Goal: Transaction & Acquisition: Purchase product/service

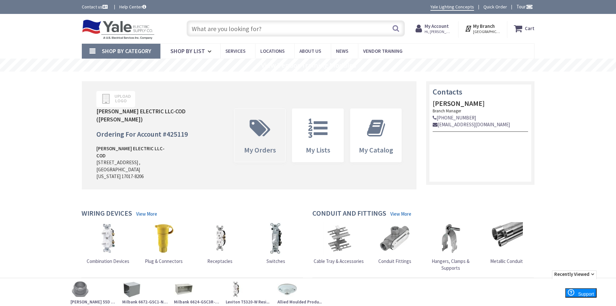
click at [265, 123] on span at bounding box center [259, 127] width 41 height 29
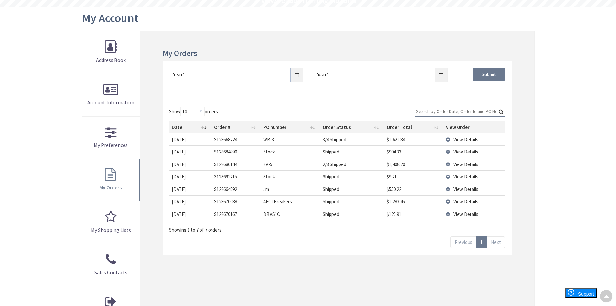
click at [466, 188] on span "View Details" at bounding box center [465, 189] width 25 height 6
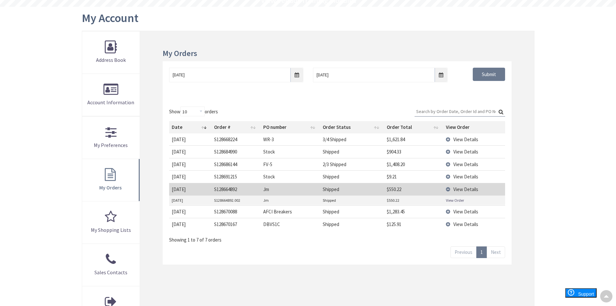
click at [457, 200] on link "View Order" at bounding box center [455, 199] width 18 height 5
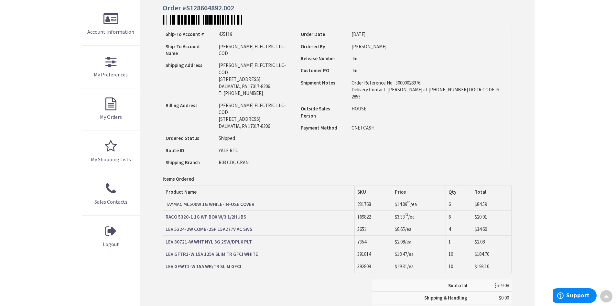
scroll to position [162, 0]
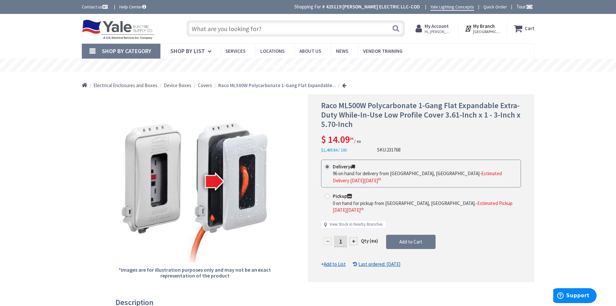
scroll to position [32, 0]
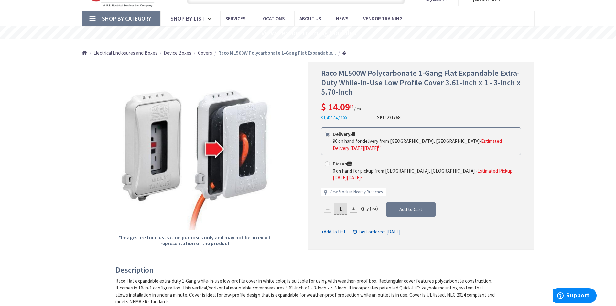
click at [340, 203] on input "1" at bounding box center [340, 208] width 13 height 11
click at [343, 203] on input "1" at bounding box center [340, 208] width 13 height 11
type input "12"
click at [411, 196] on form "This product is Discontinued Delivery 96 on hand for delivery from Cranbury, NJ…" at bounding box center [421, 181] width 200 height 108
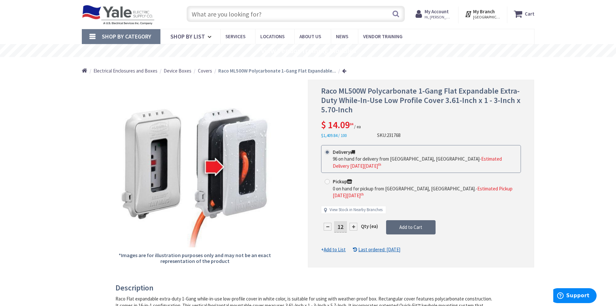
scroll to position [0, 0]
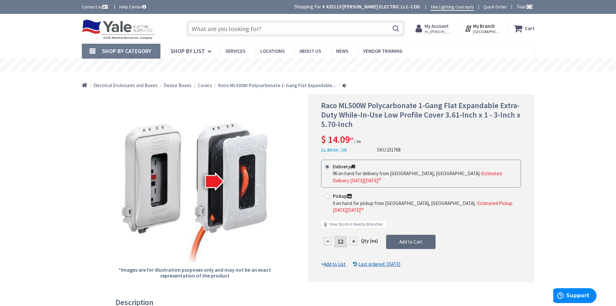
click at [409, 238] on span "Add to Cart" at bounding box center [410, 241] width 23 height 6
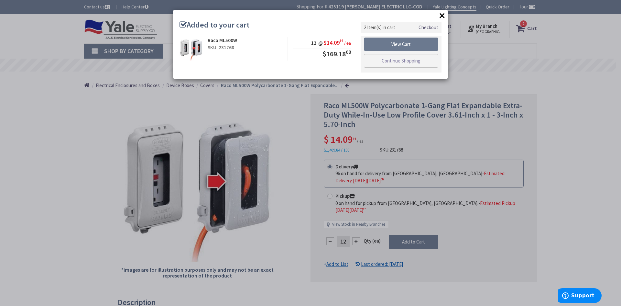
click at [442, 14] on button "×" at bounding box center [442, 16] width 10 height 10
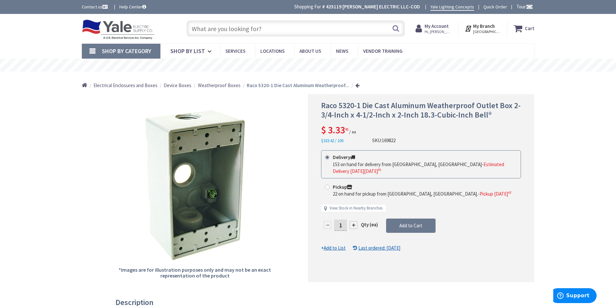
click at [341, 225] on input "1" at bounding box center [340, 224] width 13 height 11
type input "12"
click at [406, 226] on form "This product is Discontinued Delivery 153 on hand for delivery from Cranbury, N…" at bounding box center [421, 200] width 200 height 101
click at [416, 225] on div at bounding box center [421, 187] width 226 height 187
click at [408, 228] on div at bounding box center [421, 187] width 226 height 187
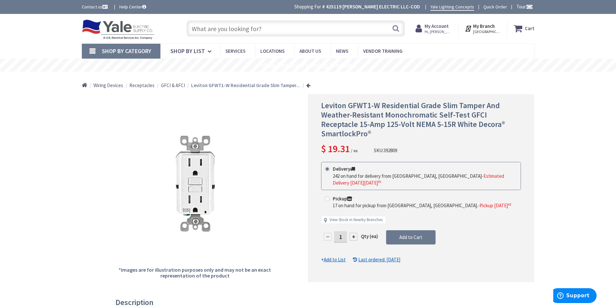
click at [342, 231] on input "1" at bounding box center [340, 236] width 13 height 11
type input "1"
type input "20"
click at [412, 225] on form "This product is Discontinued Delivery 242 on hand for delivery from Cranbury, N…" at bounding box center [421, 212] width 200 height 101
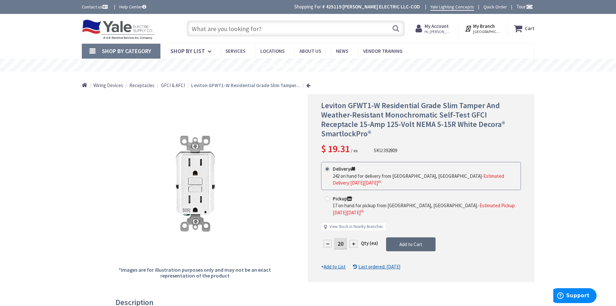
click at [412, 241] on span "Add to Cart" at bounding box center [410, 244] width 23 height 6
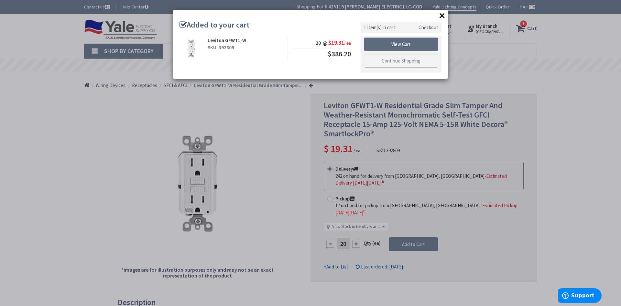
click at [408, 45] on link "View Cart" at bounding box center [401, 45] width 74 height 14
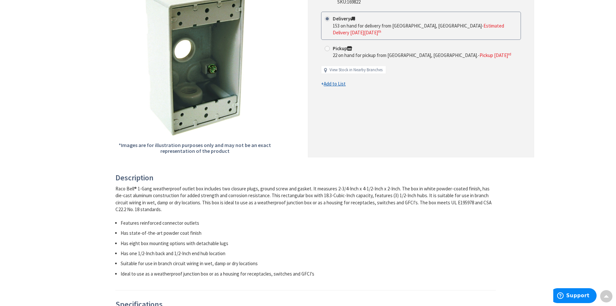
scroll to position [29, 0]
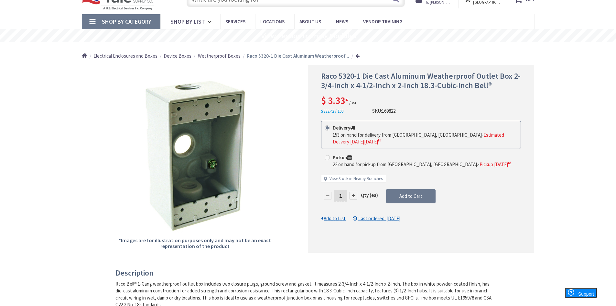
click at [343, 195] on input "1" at bounding box center [340, 195] width 13 height 11
type input "12"
click at [489, 200] on form "This product is Discontinued Delivery 153 on hand for delivery from Cranbury, N…" at bounding box center [421, 171] width 200 height 101
click at [411, 198] on span "Add to Cart" at bounding box center [410, 196] width 23 height 6
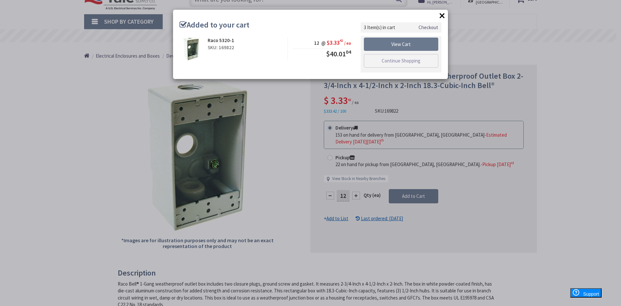
click at [442, 13] on button "×" at bounding box center [442, 16] width 10 height 10
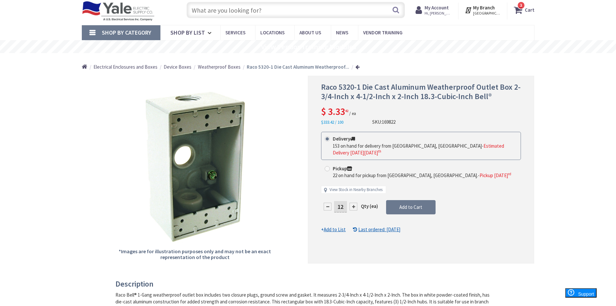
scroll to position [0, 0]
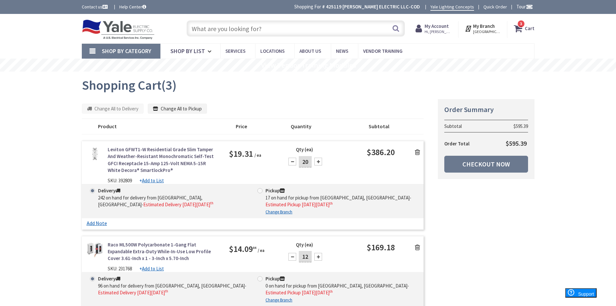
click at [265, 30] on input "text" at bounding box center [296, 28] width 218 height 16
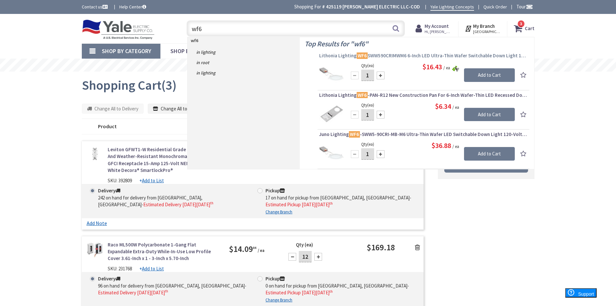
type input "wf6"
click at [409, 56] on span "Lithonia Lighting WF6 SWW590CRIMWM6 6-Inch LED Ultra-Thin Wafer Switchable Down…" at bounding box center [423, 55] width 209 height 6
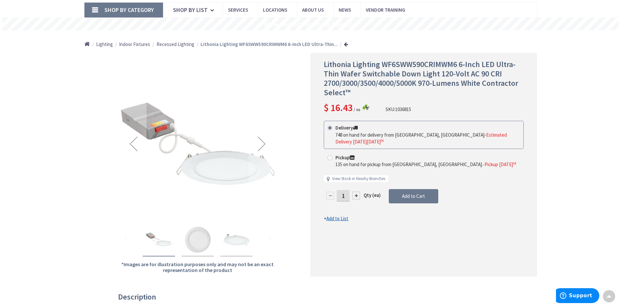
scroll to position [32, 0]
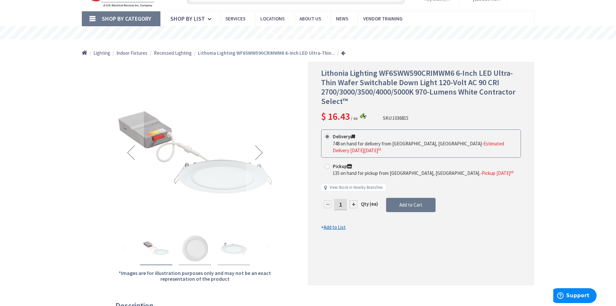
click at [342, 206] on input "1" at bounding box center [340, 203] width 13 height 11
type input "12"
click at [413, 205] on form "This product is Discontinued Delivery 748 on hand for delivery from Cranbury, N…" at bounding box center [421, 179] width 200 height 101
click at [413, 205] on span "Add to Cart" at bounding box center [410, 204] width 23 height 6
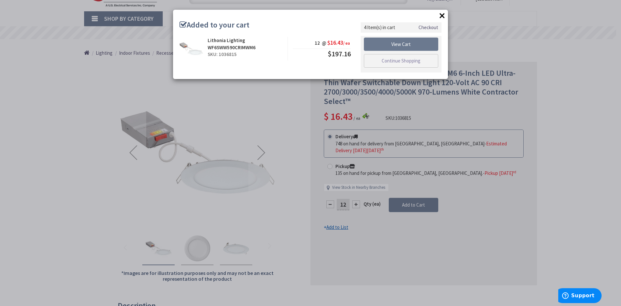
click at [440, 16] on button "×" at bounding box center [442, 16] width 10 height 10
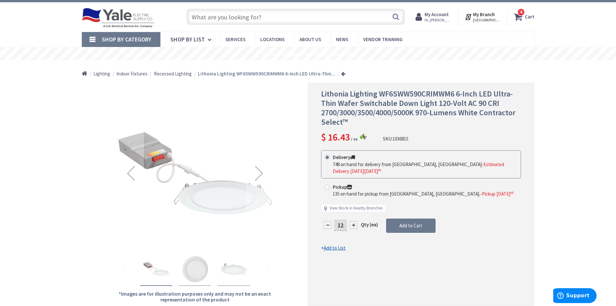
scroll to position [0, 0]
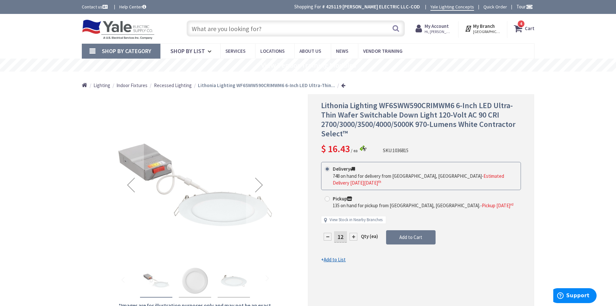
click at [520, 28] on icon at bounding box center [519, 29] width 11 height 12
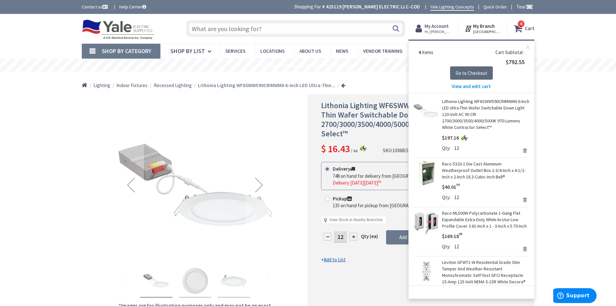
click at [478, 74] on span "Go to Checkout" at bounding box center [472, 73] width 32 height 6
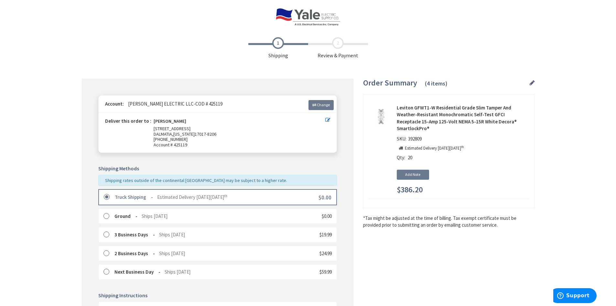
click at [303, 16] on img at bounding box center [307, 17] width 65 height 18
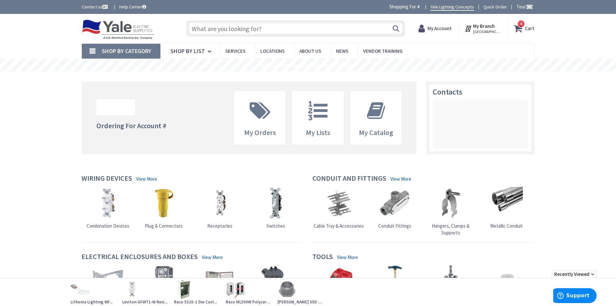
click at [528, 29] on strong "Cart" at bounding box center [530, 29] width 10 height 12
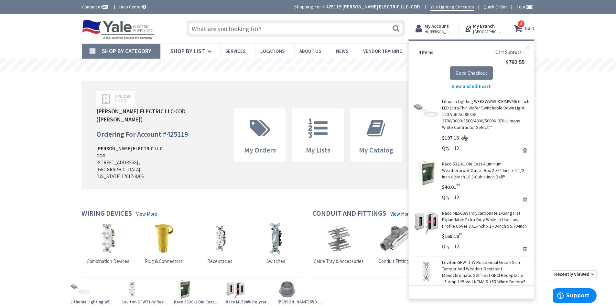
click at [470, 86] on span "View and edit cart" at bounding box center [471, 86] width 39 height 6
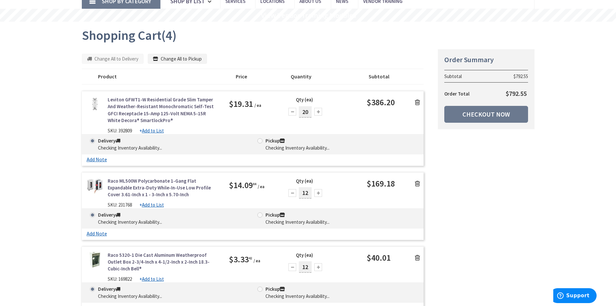
scroll to position [129, 0]
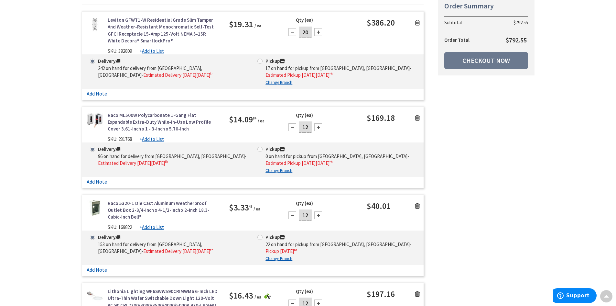
click at [308, 127] on input "12" at bounding box center [305, 126] width 13 height 11
type input "16"
click at [480, 156] on div "Summary Order Summary Subtotal $792.55 Order Total $792.55 Checkout Now Some it…" at bounding box center [308, 171] width 462 height 405
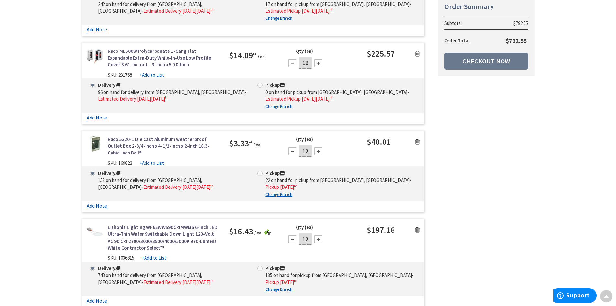
scroll to position [194, 0]
click at [307, 151] on input "12" at bounding box center [305, 150] width 13 height 11
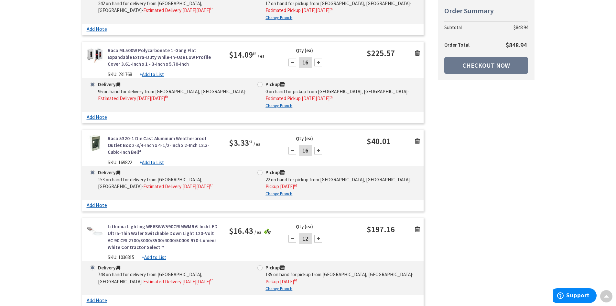
type input "16"
click at [462, 173] on div "Summary Order Summary Subtotal $848.94 Order Total $848.94 Checkout Now Some it…" at bounding box center [308, 107] width 462 height 405
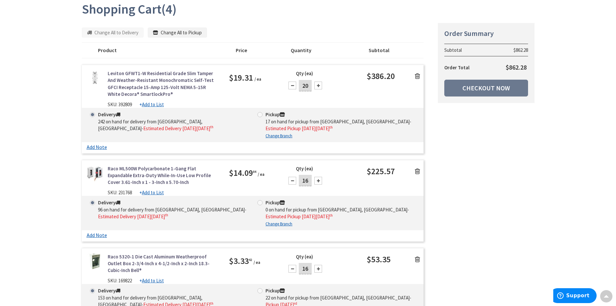
scroll to position [65, 0]
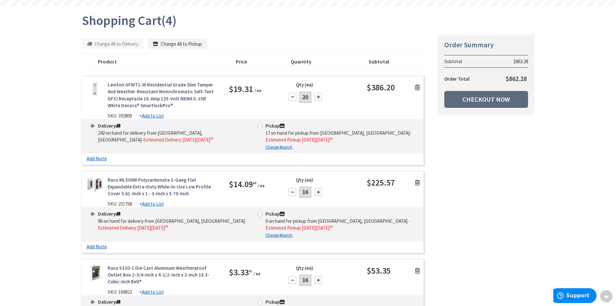
click at [490, 101] on link "Checkout Now" at bounding box center [486, 99] width 84 height 17
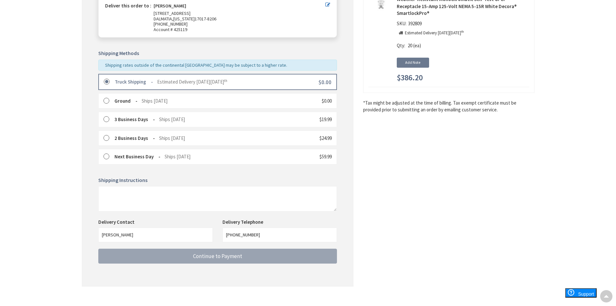
scroll to position [123, 0]
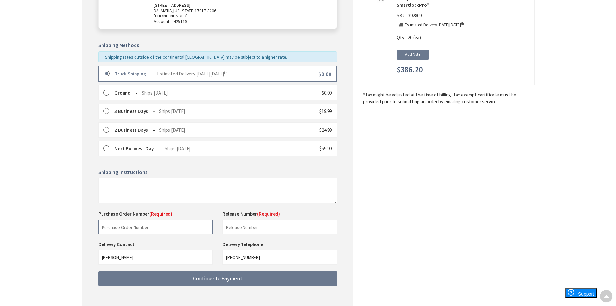
click at [155, 222] on input "text" at bounding box center [155, 227] width 114 height 15
type input "RMC"
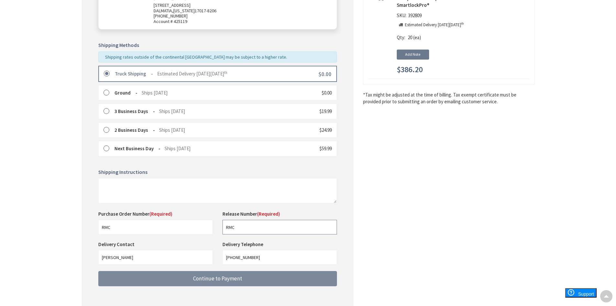
type input "RMC"
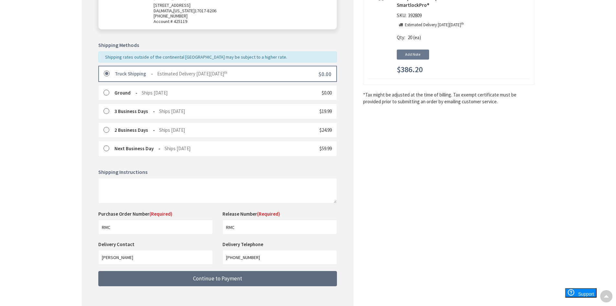
click at [244, 282] on button "Continue to Payment" at bounding box center [217, 278] width 239 height 15
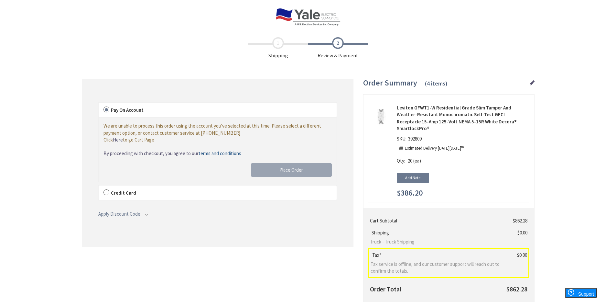
click at [107, 191] on label "Credit Card" at bounding box center [218, 192] width 238 height 15
click at [99, 187] on input "Credit Card" at bounding box center [99, 187] width 0 height 0
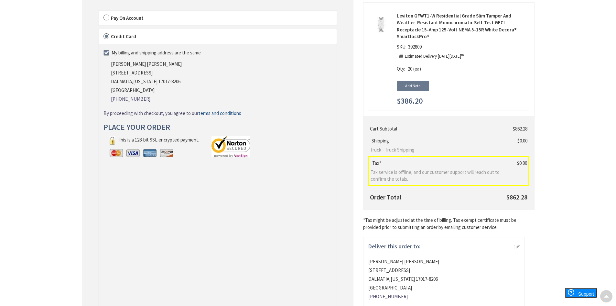
scroll to position [97, 0]
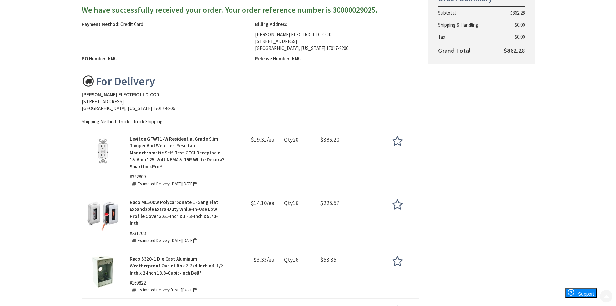
scroll to position [194, 0]
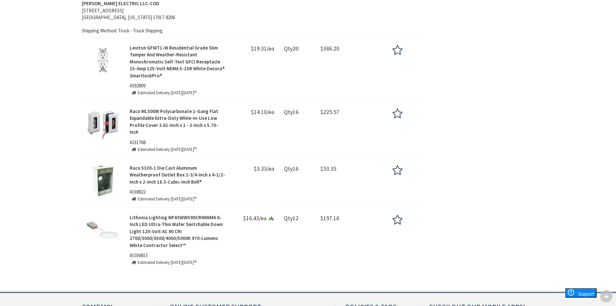
click at [269, 216] on img at bounding box center [271, 218] width 6 height 5
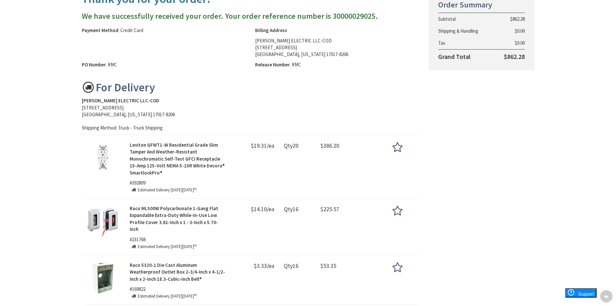
scroll to position [0, 0]
